Goal: Task Accomplishment & Management: Use online tool/utility

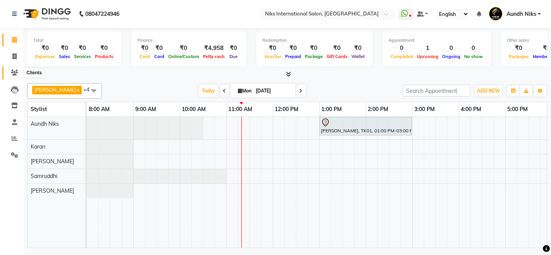
click at [12, 73] on icon at bounding box center [14, 73] width 7 height 6
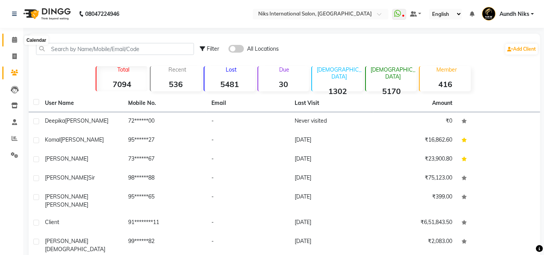
click at [16, 40] on icon at bounding box center [14, 40] width 5 height 6
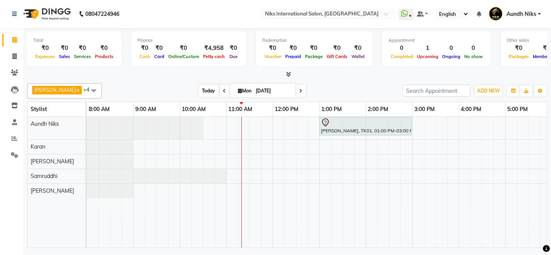
click at [204, 88] on span "Today" at bounding box center [208, 91] width 19 height 12
click at [15, 55] on icon at bounding box center [14, 56] width 4 height 6
select select "service"
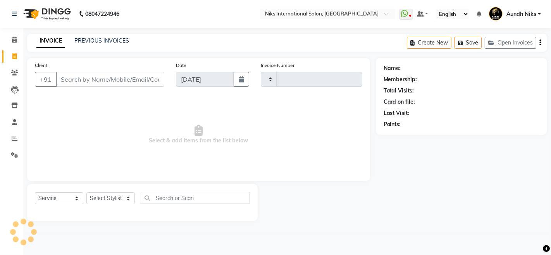
type input "1947"
select select "6"
click at [114, 196] on select "Select Stylist [PERSON_NAME] Aundh Niks [PERSON_NAME] Jiya [PERSON_NAME] Mahhi …" at bounding box center [110, 199] width 48 height 12
click at [86, 193] on select "Select Stylist [PERSON_NAME] Aundh Niks [PERSON_NAME] Jiya [PERSON_NAME] Mahhi …" at bounding box center [110, 199] width 48 height 12
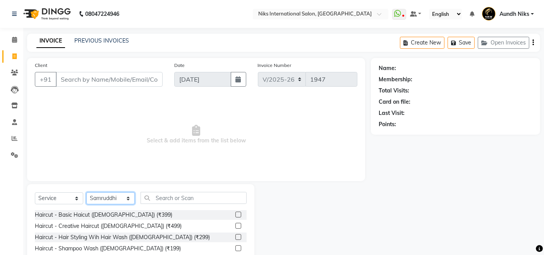
click at [129, 200] on select "Select Stylist [PERSON_NAME] Aundh Niks [PERSON_NAME] Jiya [PERSON_NAME] Mahhi …" at bounding box center [110, 199] width 48 height 12
select select "87289"
click at [86, 193] on select "Select Stylist [PERSON_NAME] Aundh Niks [PERSON_NAME] Jiya [PERSON_NAME] Mahhi …" at bounding box center [110, 199] width 48 height 12
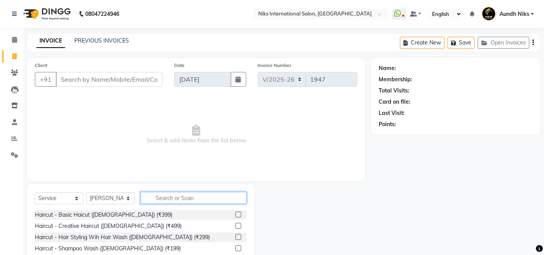
click at [193, 195] on input "text" at bounding box center [194, 198] width 106 height 12
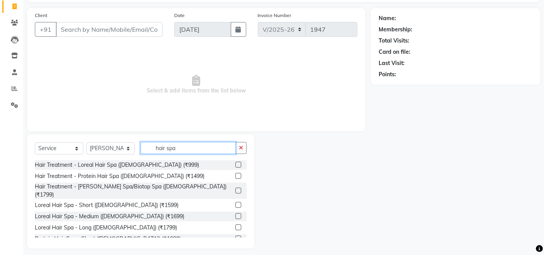
scroll to position [54, 0]
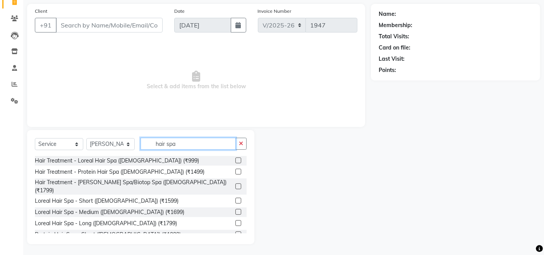
type input "hair spa"
click at [235, 209] on label at bounding box center [238, 212] width 6 height 6
click at [235, 210] on input "checkbox" at bounding box center [237, 212] width 5 height 5
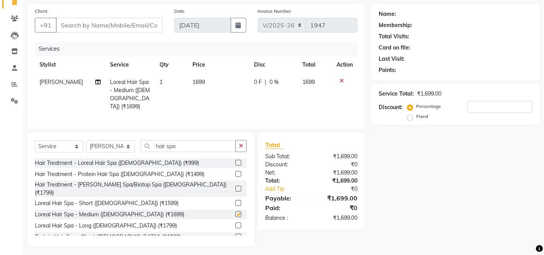
checkbox input "false"
click at [125, 144] on select "Select Stylist [PERSON_NAME] Aundh Niks [PERSON_NAME] Jiya [PERSON_NAME] Mahhi …" at bounding box center [110, 147] width 48 height 12
select select "17526"
click at [86, 141] on select "Select Stylist [PERSON_NAME] Aundh Niks [PERSON_NAME] Jiya [PERSON_NAME] Mahhi …" at bounding box center [110, 147] width 48 height 12
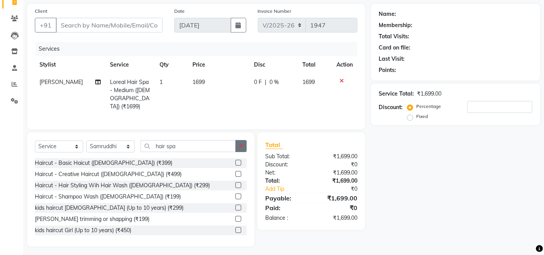
click at [245, 140] on button "button" at bounding box center [240, 146] width 11 height 12
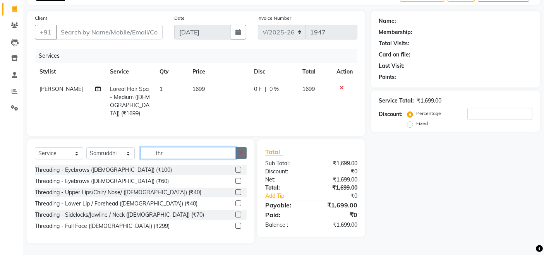
scroll to position [45, 0]
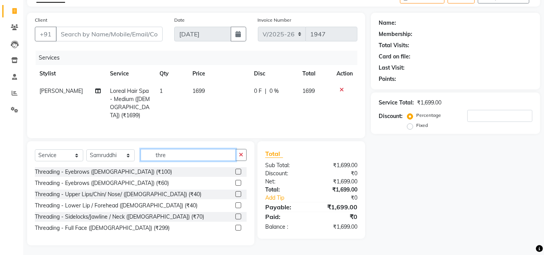
type input "thre"
click at [239, 180] on label at bounding box center [238, 183] width 6 height 6
click at [239, 181] on input "checkbox" at bounding box center [237, 183] width 5 height 5
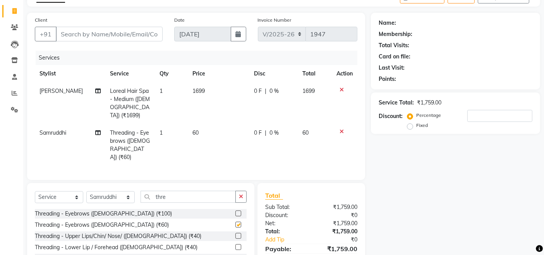
checkbox input "false"
click at [122, 30] on input "Client" at bounding box center [109, 34] width 107 height 15
type input "9"
type input "0"
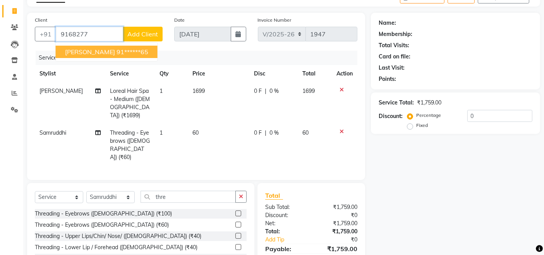
click at [121, 51] on ngb-highlight "91******65" at bounding box center [133, 52] width 32 height 8
type input "91******65"
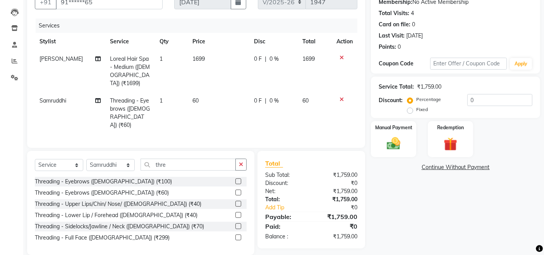
scroll to position [79, 0]
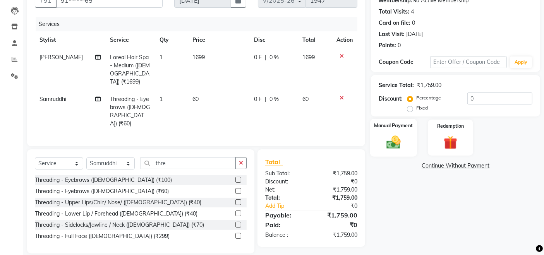
click at [401, 136] on img at bounding box center [393, 142] width 23 height 16
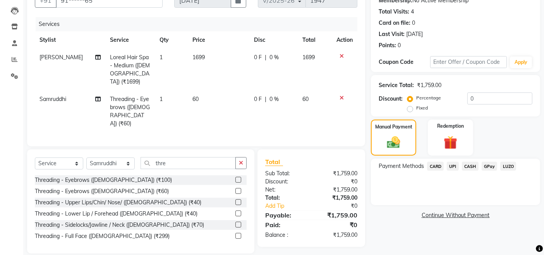
click at [436, 168] on span "CARD" at bounding box center [435, 166] width 17 height 9
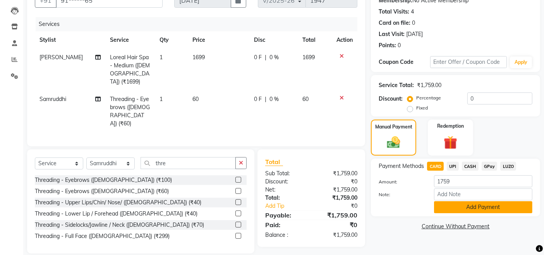
click at [470, 210] on button "Add Payment" at bounding box center [483, 207] width 98 height 12
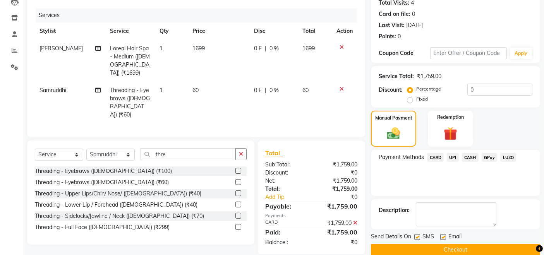
scroll to position [100, 0]
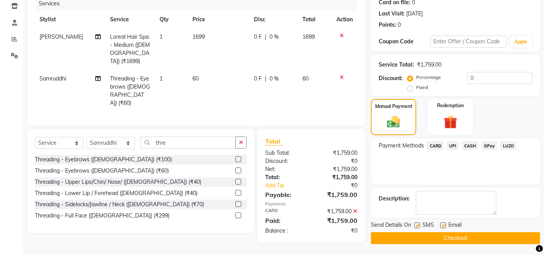
click at [458, 233] on button "Checkout" at bounding box center [455, 238] width 169 height 12
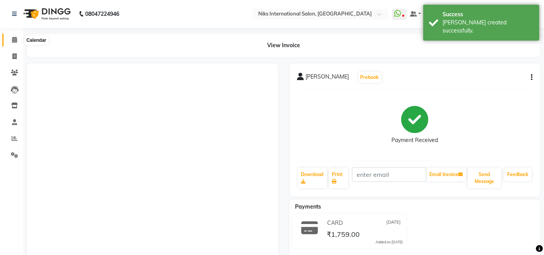
click at [11, 37] on span at bounding box center [15, 40] width 14 height 9
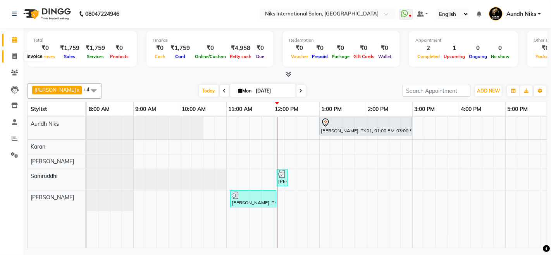
click at [14, 54] on icon at bounding box center [14, 56] width 4 height 6
select select "6"
select select "service"
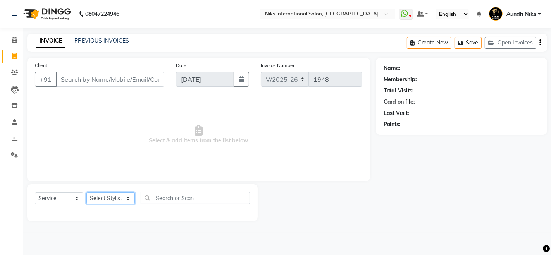
click at [121, 196] on select "Select Stylist [PERSON_NAME] Aundh Niks [PERSON_NAME] Jiya [PERSON_NAME] Mahhi …" at bounding box center [110, 199] width 48 height 12
select select "22944"
click at [86, 193] on select "Select Stylist [PERSON_NAME] Aundh Niks [PERSON_NAME] Jiya [PERSON_NAME] Mahhi …" at bounding box center [110, 199] width 48 height 12
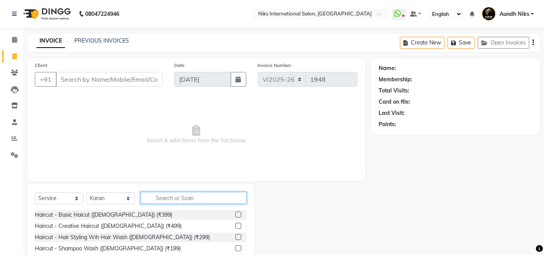
click at [188, 199] on input "text" at bounding box center [194, 198] width 106 height 12
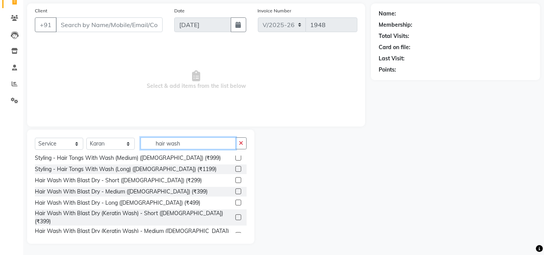
scroll to position [95, 0]
type input "hair wash"
click at [235, 188] on label at bounding box center [238, 191] width 6 height 6
click at [235, 189] on input "checkbox" at bounding box center [237, 191] width 5 height 5
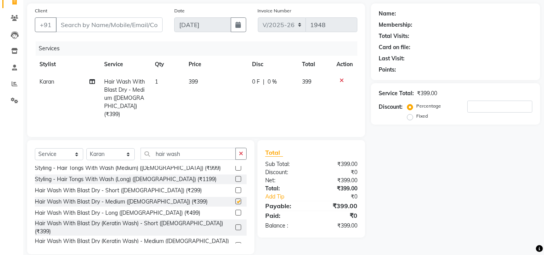
checkbox input "false"
click at [121, 21] on input "Client" at bounding box center [109, 24] width 107 height 15
click at [115, 23] on input "Client" at bounding box center [109, 24] width 107 height 15
type input "8"
type input "0"
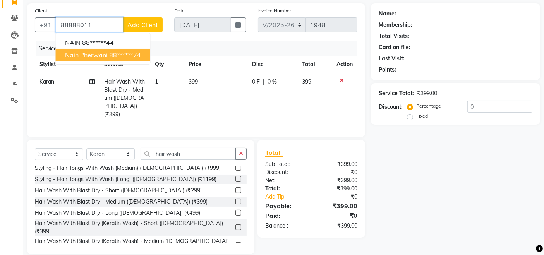
click at [110, 54] on ngb-highlight "88******74" at bounding box center [125, 55] width 32 height 8
type input "88******74"
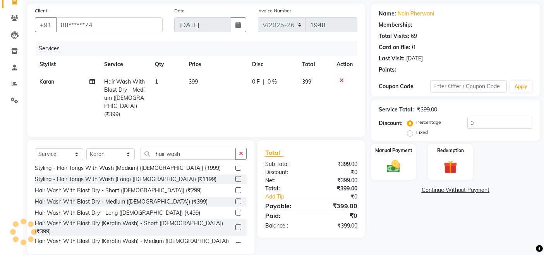
type input "20"
select select "1: Object"
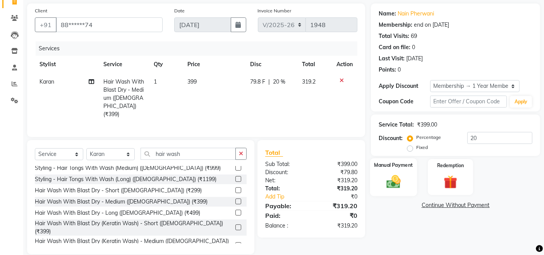
click at [392, 183] on img at bounding box center [393, 182] width 23 height 16
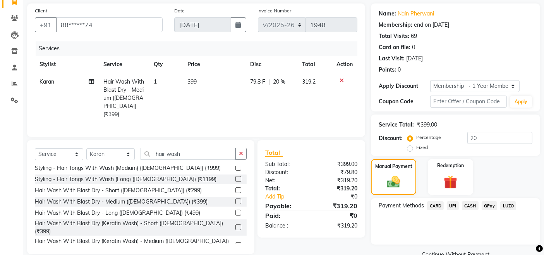
click at [435, 205] on span "CARD" at bounding box center [435, 205] width 17 height 9
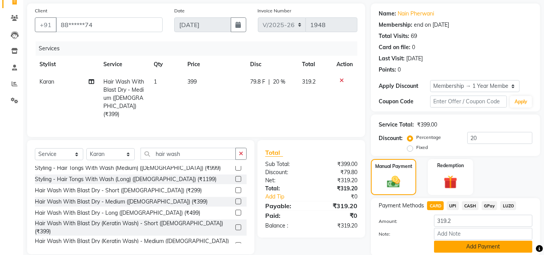
click at [456, 245] on button "Add Payment" at bounding box center [483, 247] width 98 height 12
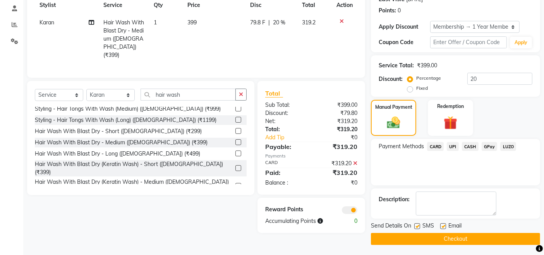
scroll to position [115, 0]
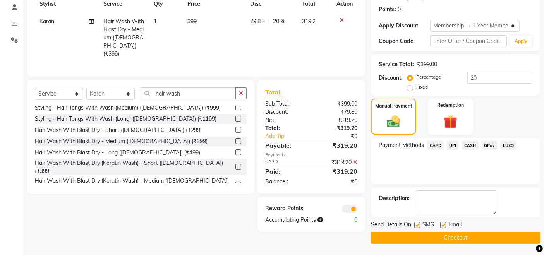
click at [454, 236] on button "Checkout" at bounding box center [455, 238] width 169 height 12
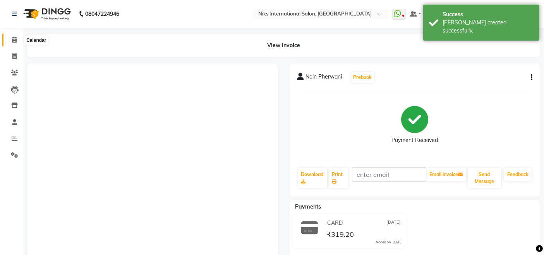
click at [14, 38] on icon at bounding box center [14, 40] width 5 height 6
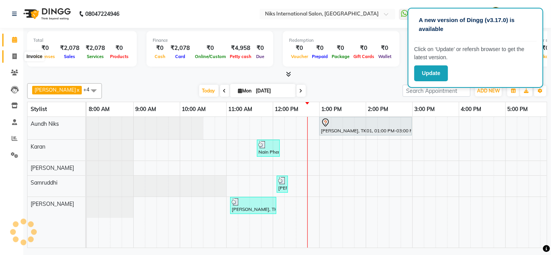
click at [15, 56] on icon at bounding box center [14, 56] width 4 height 6
select select "service"
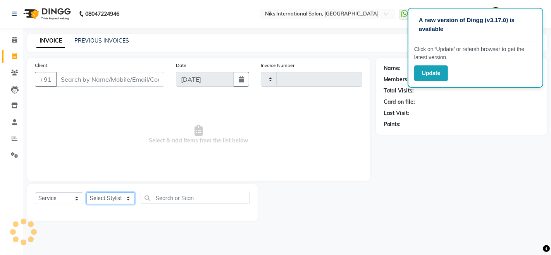
click at [124, 194] on select "Select Stylist" at bounding box center [110, 199] width 48 height 12
type input "1949"
select select "6"
select select "87289"
click at [86, 193] on select "Select Stylist [PERSON_NAME] Aundh Niks [PERSON_NAME] Jiya [PERSON_NAME] Mahhi …" at bounding box center [110, 199] width 48 height 12
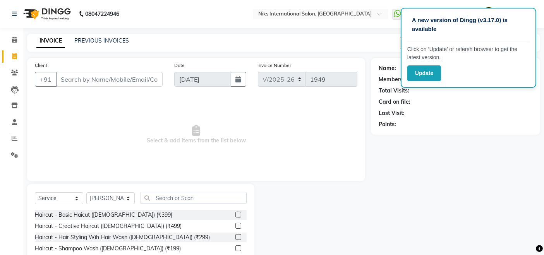
click at [235, 215] on label at bounding box center [238, 215] width 6 height 6
click at [235, 215] on input "checkbox" at bounding box center [237, 215] width 5 height 5
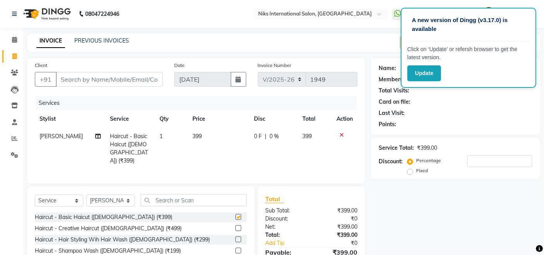
checkbox input "false"
click at [125, 72] on input "Client" at bounding box center [109, 79] width 107 height 15
type input "1"
type input "0"
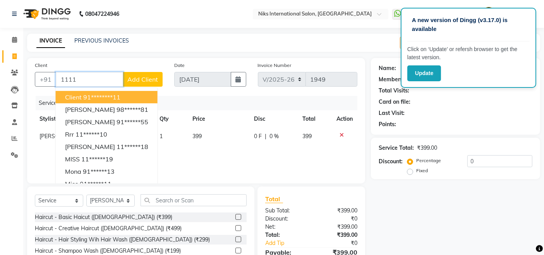
click at [128, 99] on button "Client 91********11" at bounding box center [107, 97] width 102 height 12
type input "********11"
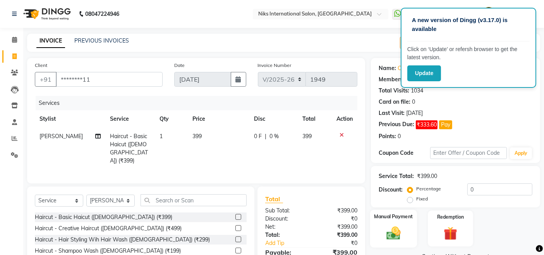
click at [373, 221] on div "Manual Payment" at bounding box center [393, 229] width 47 height 38
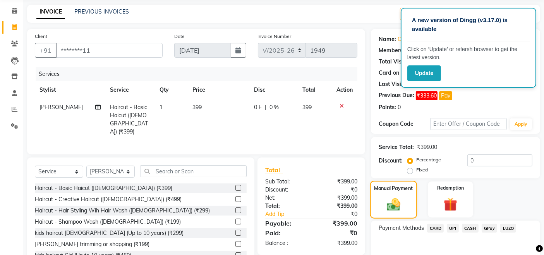
scroll to position [69, 0]
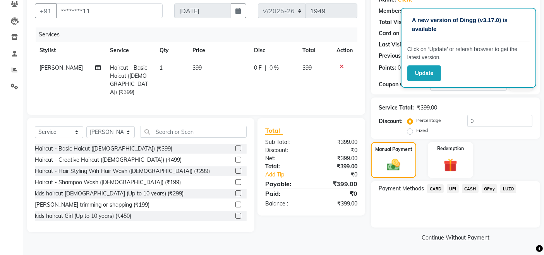
click at [468, 189] on span "CASH" at bounding box center [470, 188] width 17 height 9
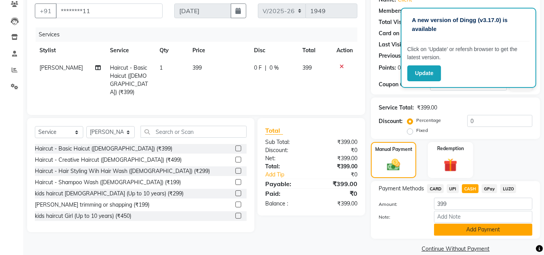
click at [471, 231] on button "Add Payment" at bounding box center [483, 230] width 98 height 12
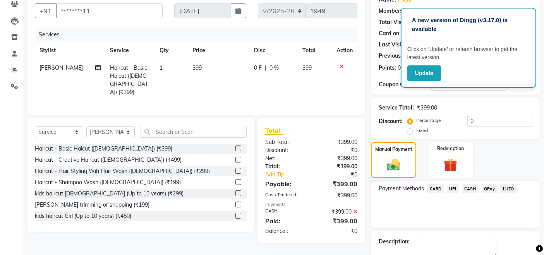
scroll to position [112, 0]
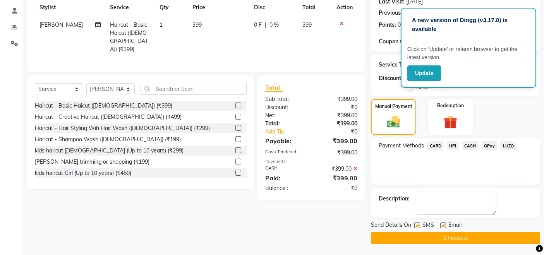
click at [466, 236] on button "Checkout" at bounding box center [455, 238] width 169 height 12
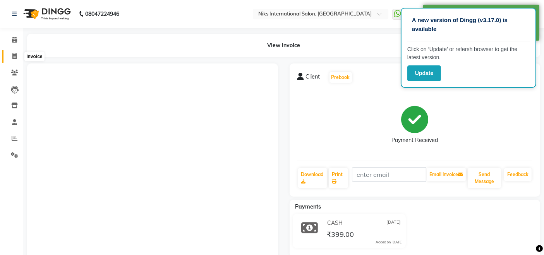
click at [14, 52] on span at bounding box center [15, 56] width 14 height 9
select select "service"
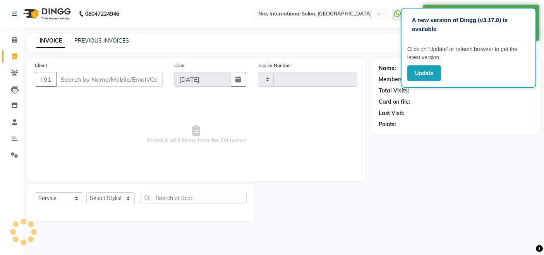
type input "1950"
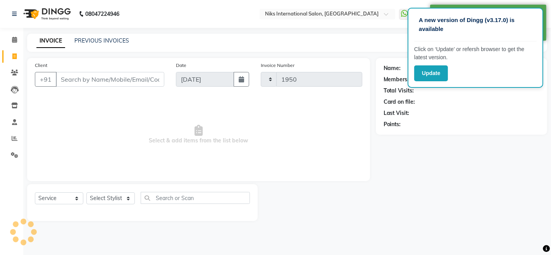
select select "6"
click at [124, 201] on select "Select Stylist [PERSON_NAME] Aundh Niks [PERSON_NAME] Jiya [PERSON_NAME] Mahhi …" at bounding box center [110, 199] width 48 height 12
select select "22944"
click at [86, 193] on select "Select Stylist [PERSON_NAME] Aundh Niks [PERSON_NAME] Jiya [PERSON_NAME] Mahhi …" at bounding box center [110, 199] width 48 height 12
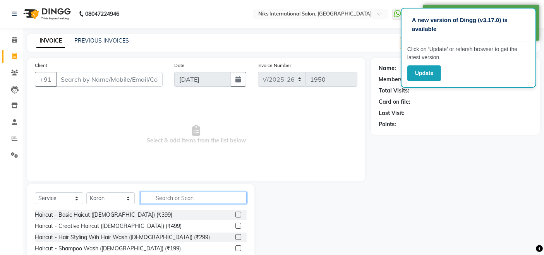
click at [196, 201] on input "text" at bounding box center [194, 198] width 106 height 12
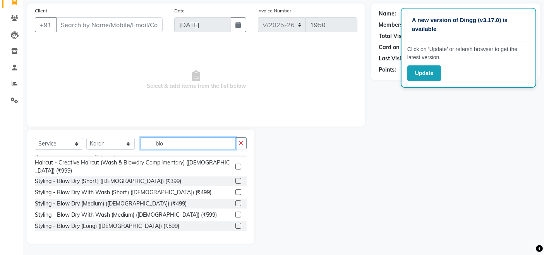
scroll to position [19, 0]
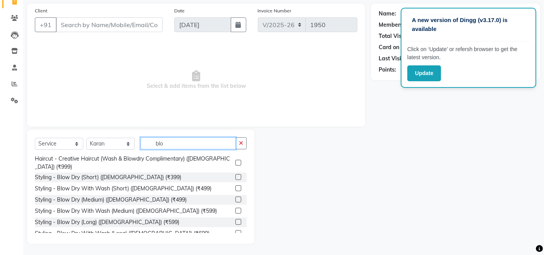
type input "blo"
click at [235, 230] on label at bounding box center [238, 233] width 6 height 6
click at [235, 231] on input "checkbox" at bounding box center [237, 233] width 5 height 5
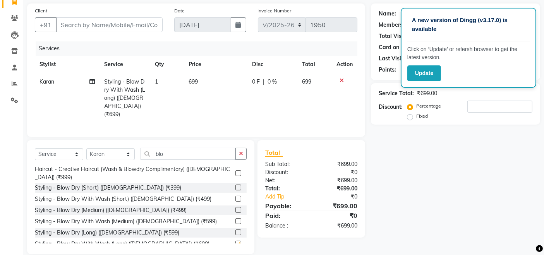
checkbox input "false"
click at [108, 25] on input "Client" at bounding box center [109, 24] width 107 height 15
type input "9"
type input "0"
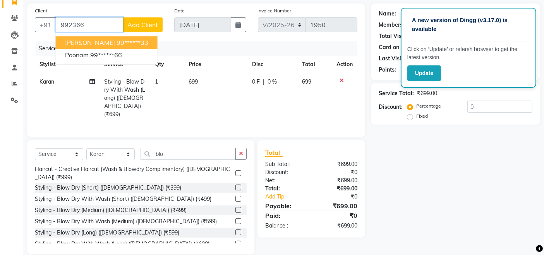
click at [117, 39] on ngb-highlight "99******33" at bounding box center [133, 43] width 32 height 8
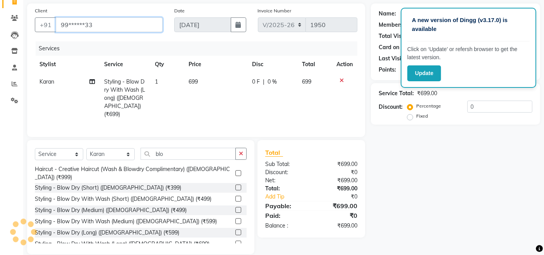
type input "99******33"
type input "20"
select select "1: Object"
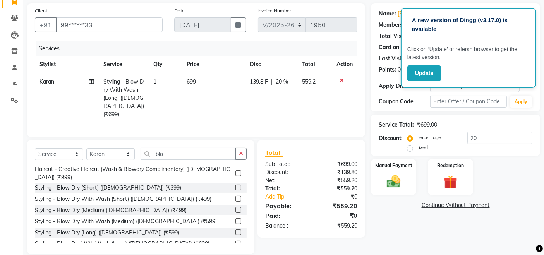
scroll to position [64, 0]
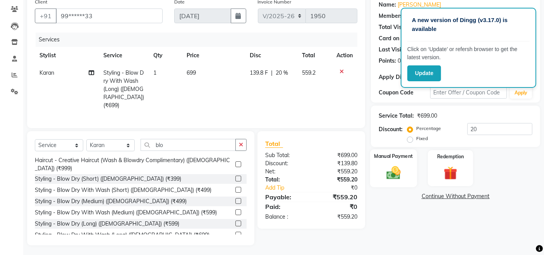
click at [394, 162] on div "Manual Payment" at bounding box center [393, 169] width 47 height 38
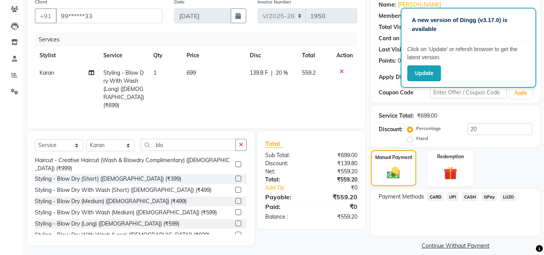
click at [471, 197] on span "CASH" at bounding box center [470, 197] width 17 height 9
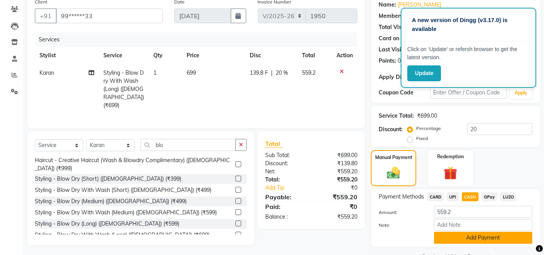
click at [468, 239] on button "Add Payment" at bounding box center [483, 238] width 98 height 12
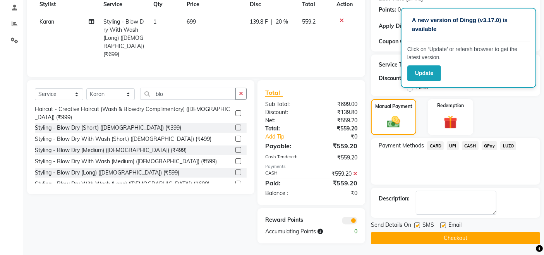
scroll to position [115, 0]
click at [465, 239] on button "Checkout" at bounding box center [455, 238] width 169 height 12
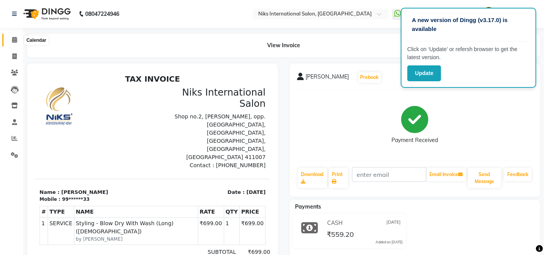
click at [13, 41] on icon at bounding box center [14, 40] width 5 height 6
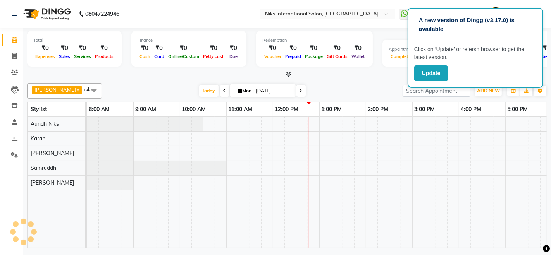
scroll to position [0, 186]
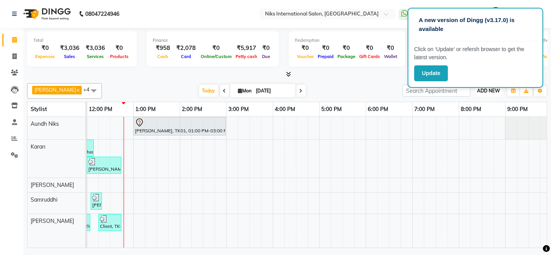
click at [478, 88] on span "ADD NEW" at bounding box center [488, 91] width 23 height 6
click at [457, 127] on link "Add Expense" at bounding box center [470, 125] width 61 height 10
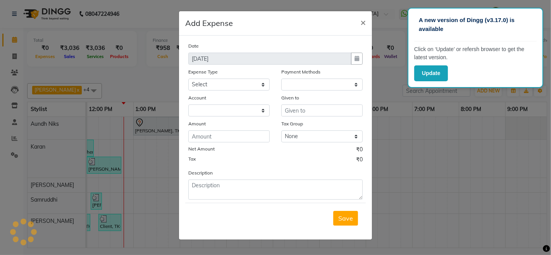
select select "1"
select select "2290"
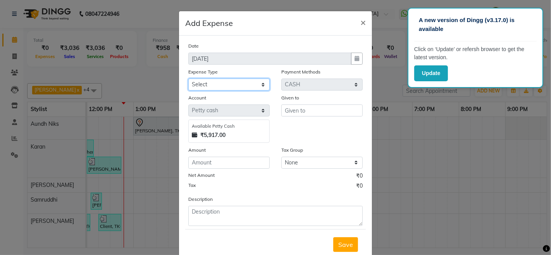
click at [258, 81] on select "Select Cash transfer to hub Client Snacks Donation Equipment Maintenance Miscel…" at bounding box center [228, 85] width 81 height 12
select select "954"
click at [188, 79] on select "Select Cash transfer to hub Client Snacks Donation Equipment Maintenance Miscel…" at bounding box center [228, 85] width 81 height 12
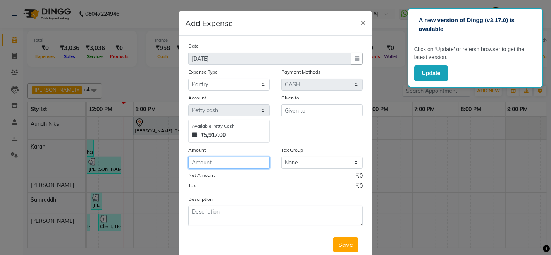
click at [204, 164] on input "number" at bounding box center [228, 163] width 81 height 12
type input "104"
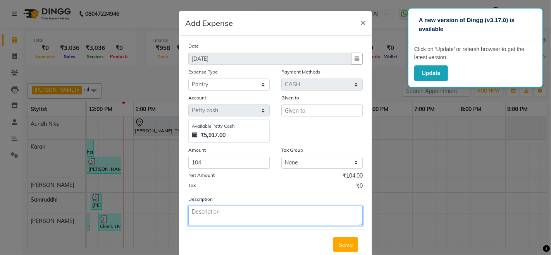
click at [222, 210] on textarea at bounding box center [275, 216] width 174 height 20
type textarea "millik coffee"
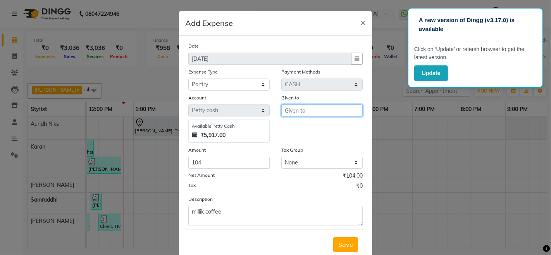
click at [315, 107] on input "text" at bounding box center [321, 111] width 81 height 12
type input "."
click at [341, 249] on button "Save" at bounding box center [345, 244] width 25 height 15
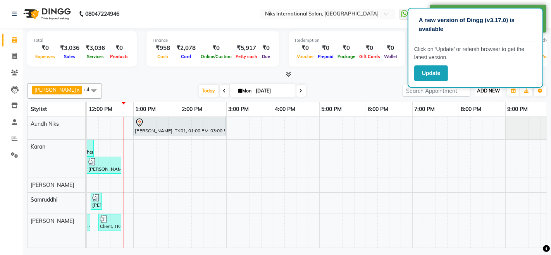
click at [478, 90] on span "ADD NEW" at bounding box center [488, 91] width 23 height 6
click at [473, 128] on link "Add Expense" at bounding box center [470, 125] width 61 height 10
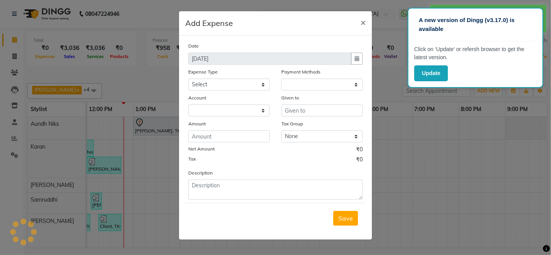
select select "1"
select select "2290"
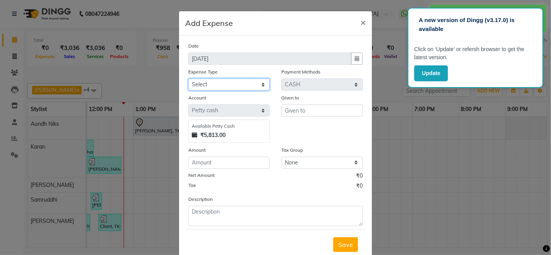
click at [244, 83] on select "Select Cash transfer to hub Client Snacks Donation Equipment Maintenance Miscel…" at bounding box center [228, 85] width 81 height 12
select select "938"
click at [188, 79] on select "Select Cash transfer to hub Client Snacks Donation Equipment Maintenance Miscel…" at bounding box center [228, 85] width 81 height 12
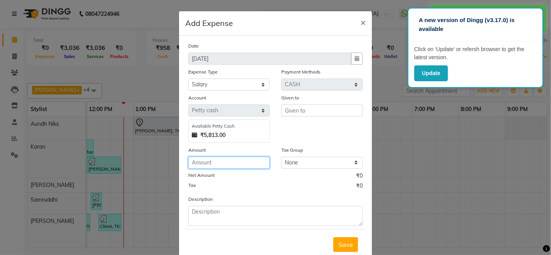
click at [217, 161] on input "number" at bounding box center [228, 163] width 81 height 12
type input "790"
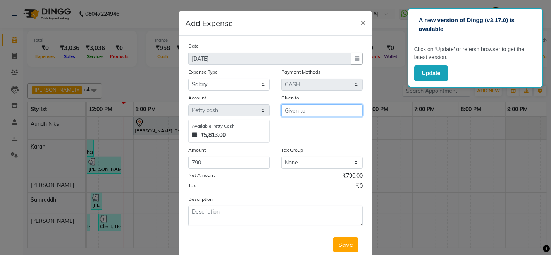
click at [305, 107] on input "text" at bounding box center [321, 111] width 81 height 12
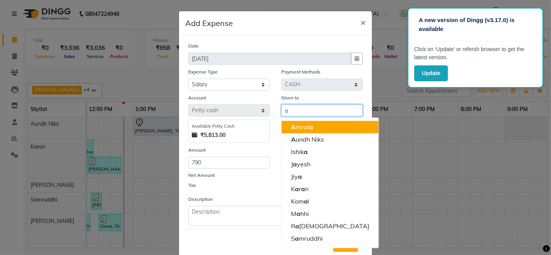
click at [309, 125] on span "a" at bounding box center [311, 127] width 4 height 8
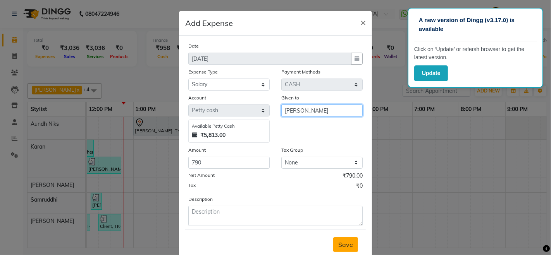
type input "[PERSON_NAME]"
click at [340, 247] on span "Save" at bounding box center [345, 245] width 15 height 8
